Goal: Check status: Check status

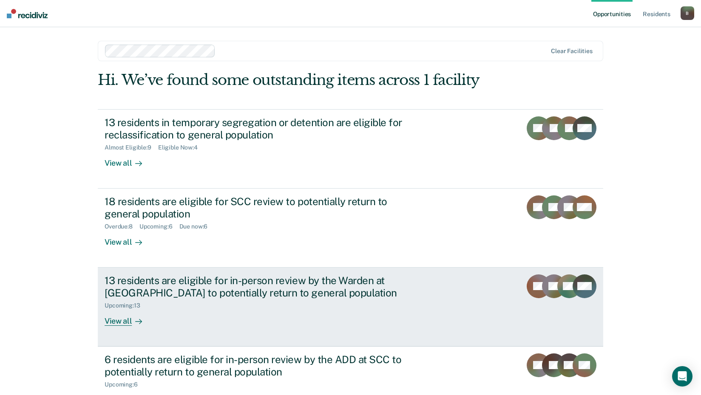
click at [259, 286] on div "13 residents are eligible for in-person review by the Warden at [GEOGRAPHIC_DAT…" at bounding box center [254, 287] width 299 height 25
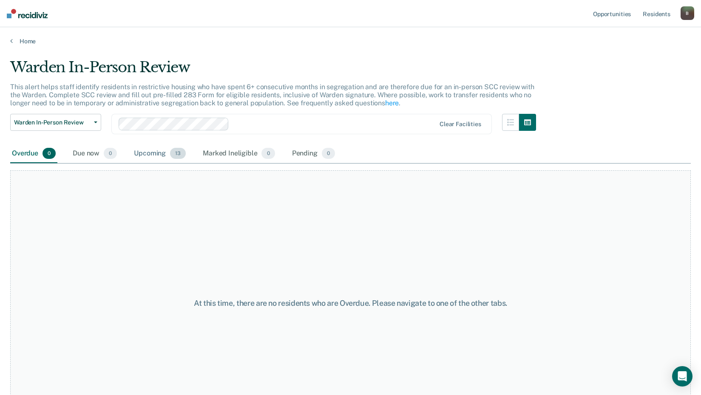
click at [170, 157] on div "Upcoming 13" at bounding box center [159, 154] width 55 height 19
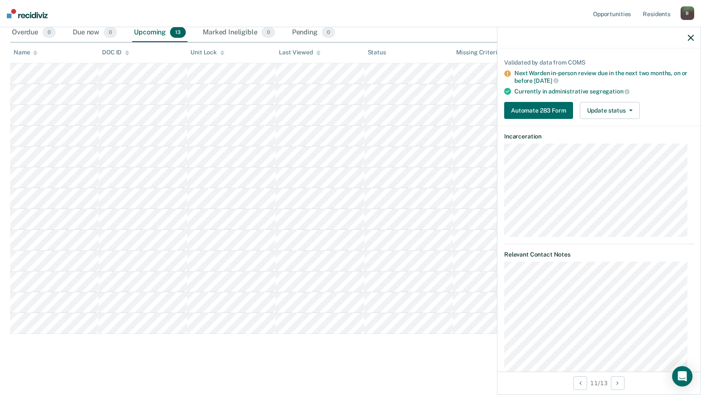
scroll to position [43, 0]
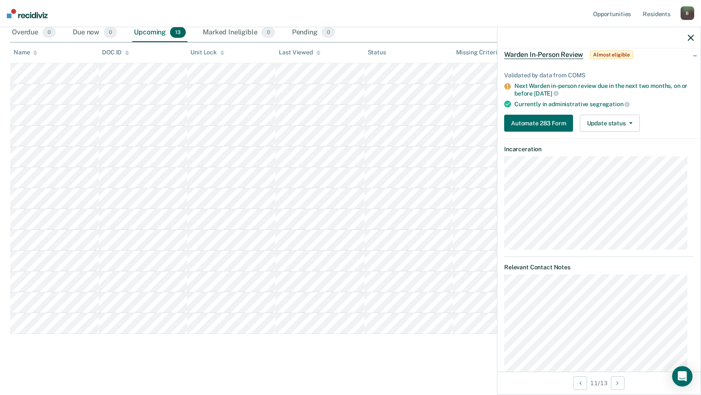
click at [695, 40] on div at bounding box center [599, 37] width 203 height 21
click at [689, 37] on icon "button" at bounding box center [691, 38] width 6 height 6
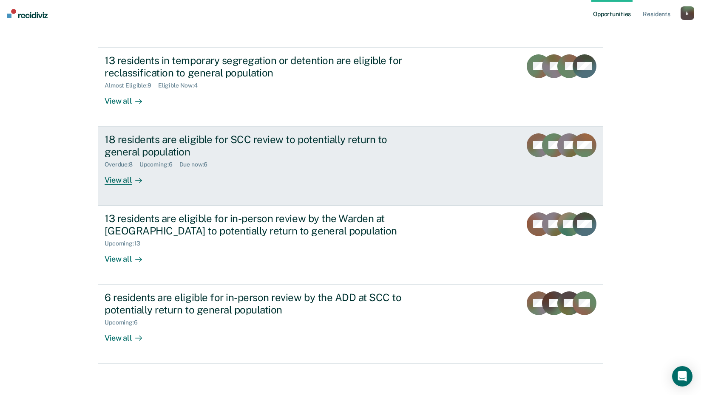
scroll to position [65, 0]
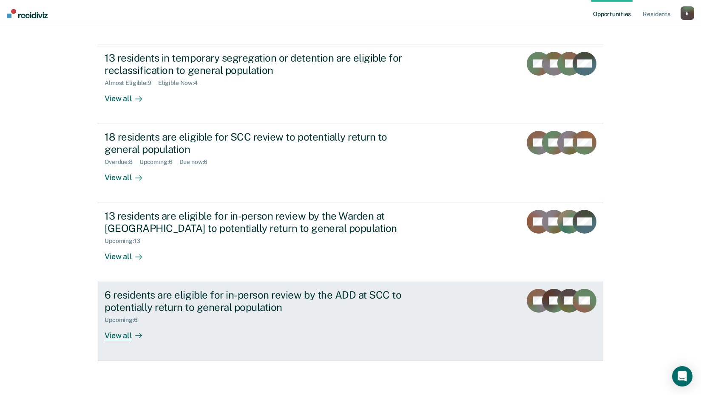
click at [259, 298] on div "6 residents are eligible for in-person review by the ADD at SCC to potentially …" at bounding box center [254, 301] width 299 height 25
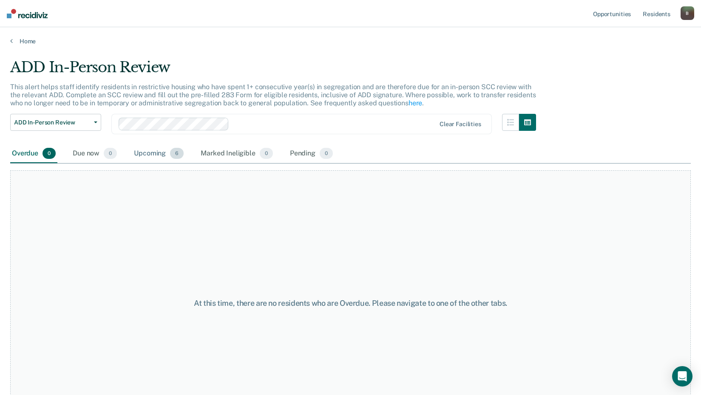
click at [162, 161] on div "Upcoming 6" at bounding box center [158, 154] width 53 height 19
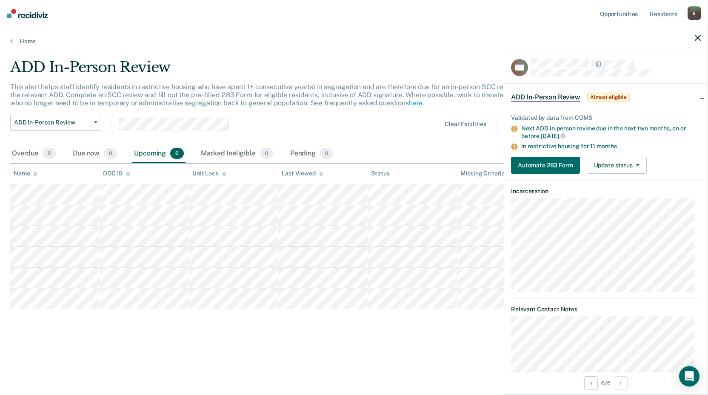
click at [339, 320] on div "ADD In-Person Review This alert helps staff identify residents in restrictive h…" at bounding box center [353, 195] width 687 height 273
